Goal: Find specific page/section: Find specific page/section

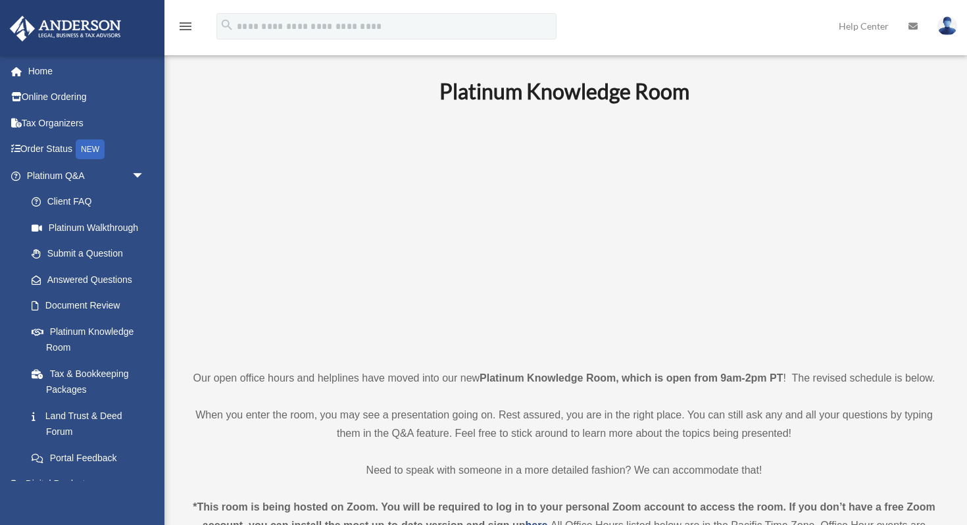
scroll to position [433, 0]
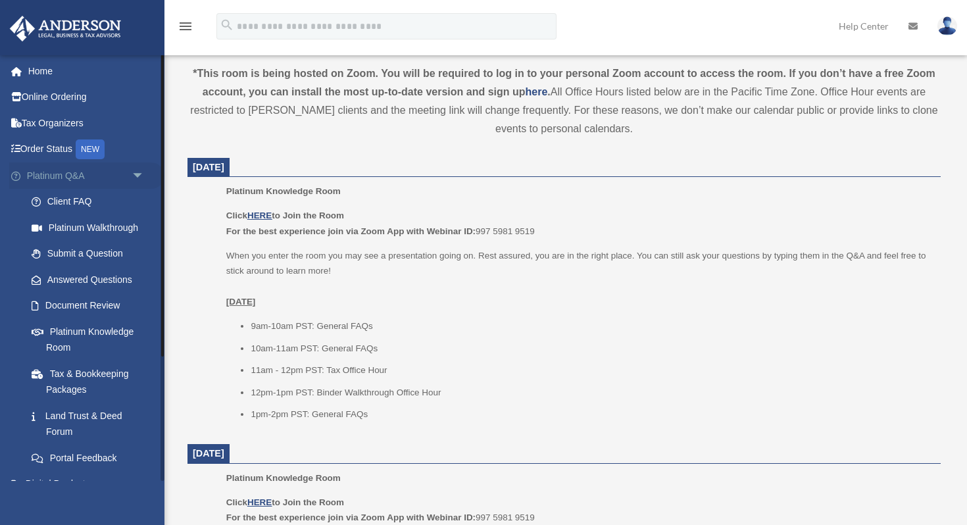
click at [142, 168] on span "arrow_drop_down" at bounding box center [145, 175] width 26 height 27
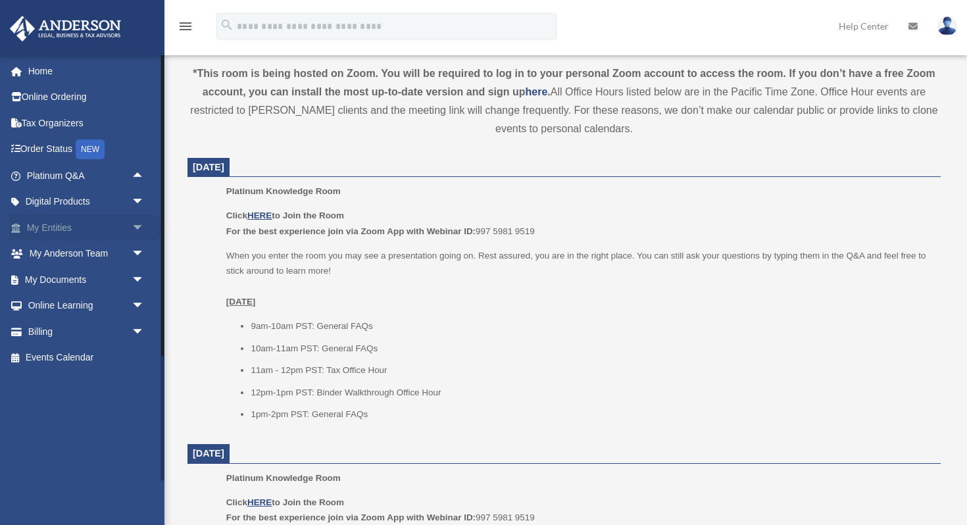
click at [133, 222] on span "arrow_drop_down" at bounding box center [145, 227] width 26 height 27
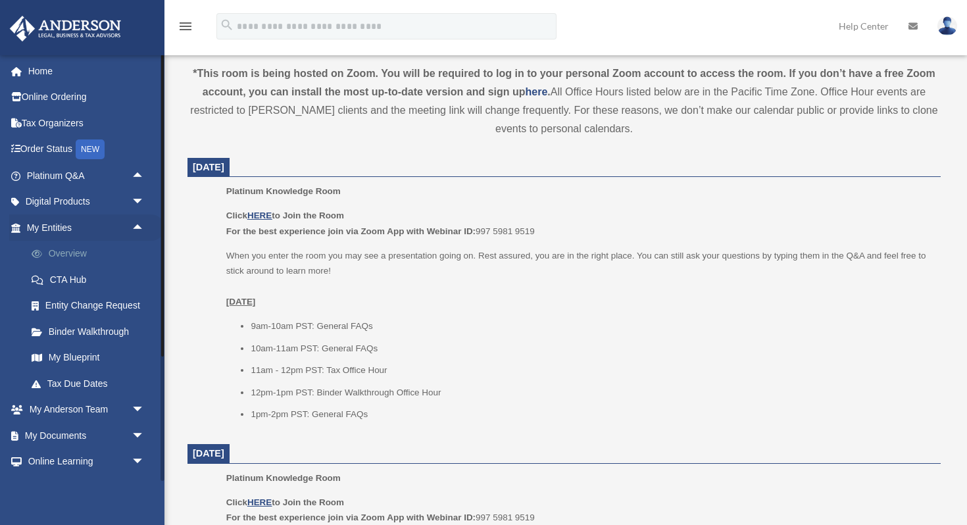
click at [95, 254] on link "Overview" at bounding box center [91, 254] width 146 height 26
click at [62, 250] on link "Overview" at bounding box center [91, 254] width 146 height 26
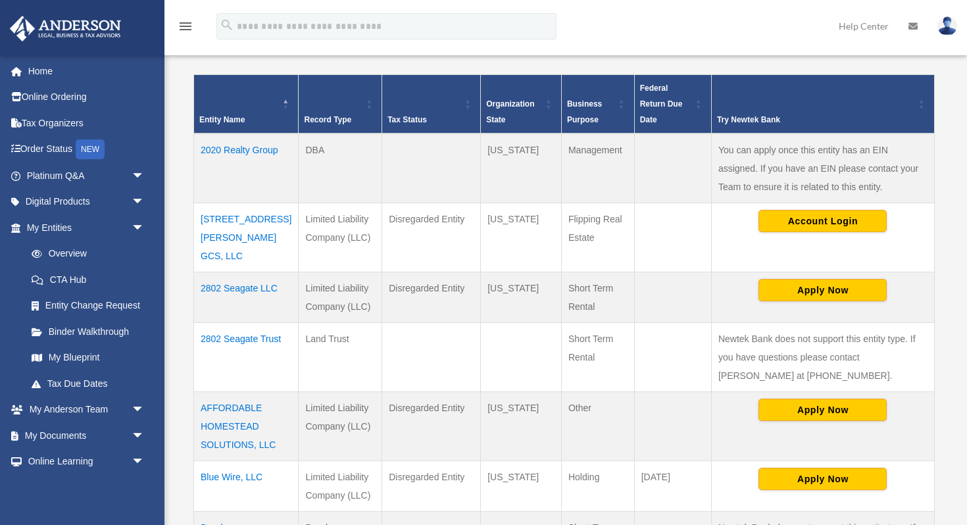
scroll to position [254, 0]
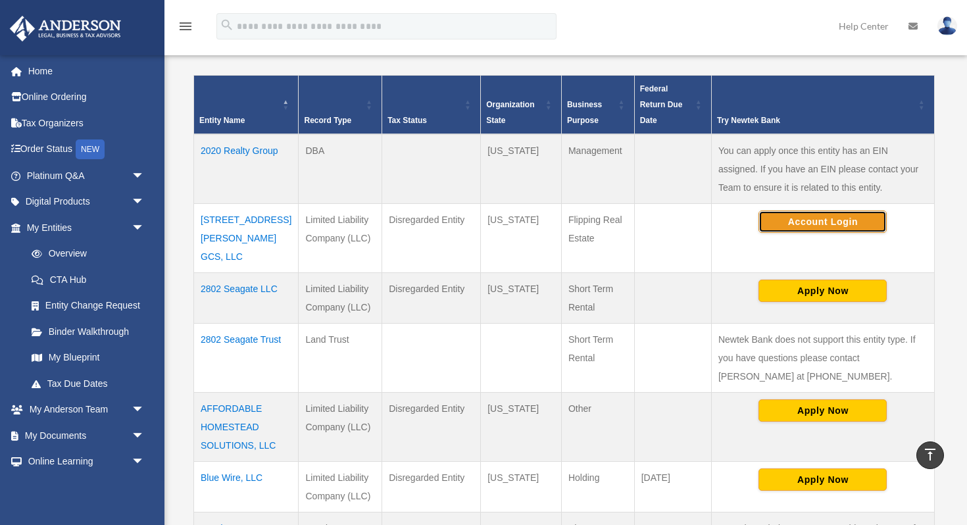
click at [812, 218] on button "Account Login" at bounding box center [822, 221] width 128 height 22
